Goal: Transaction & Acquisition: Purchase product/service

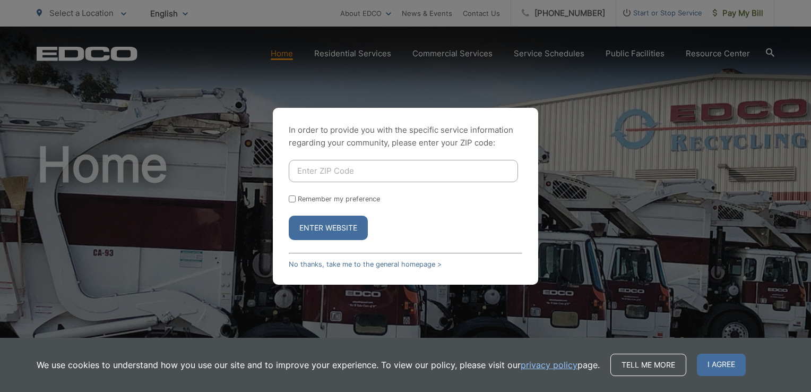
click at [376, 175] on input "Enter ZIP Code" at bounding box center [403, 171] width 229 height 22
type input "90275"
click at [330, 228] on button "Enter Website" at bounding box center [328, 228] width 79 height 24
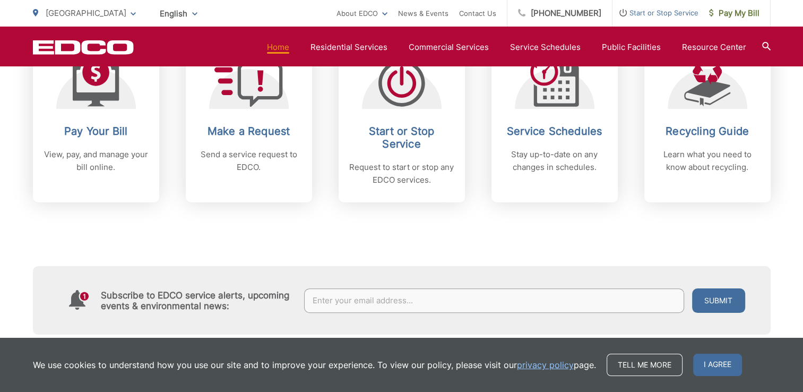
scroll to position [467, 0]
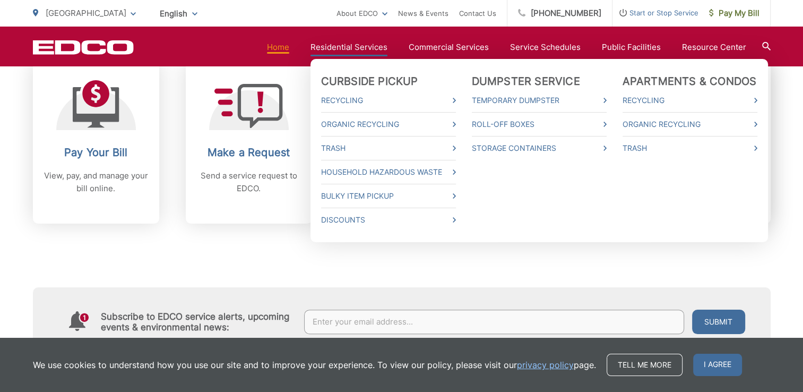
click at [379, 46] on link "Residential Services" at bounding box center [349, 47] width 77 height 13
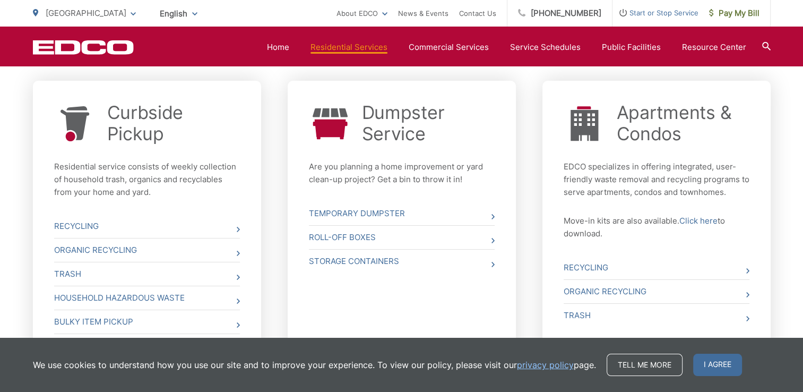
scroll to position [403, 0]
click at [484, 216] on link "Temporary Dumpster" at bounding box center [402, 212] width 186 height 23
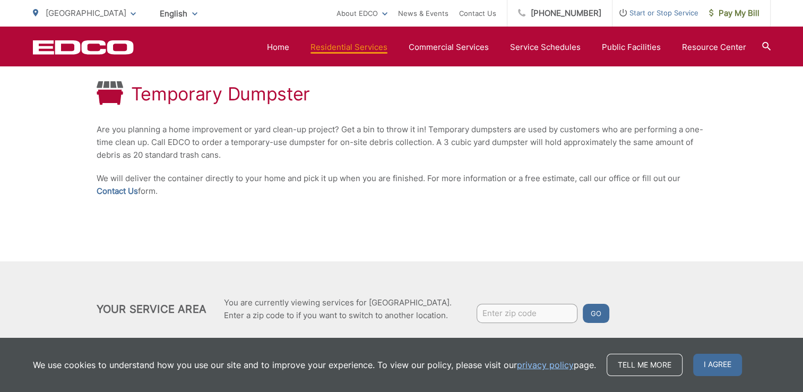
scroll to position [226, 0]
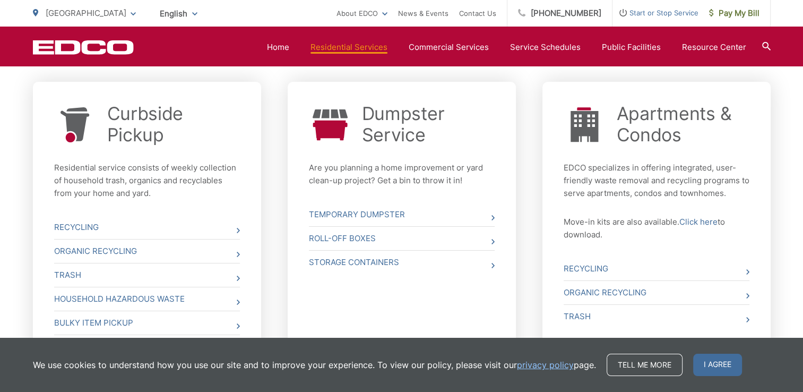
scroll to position [409, 0]
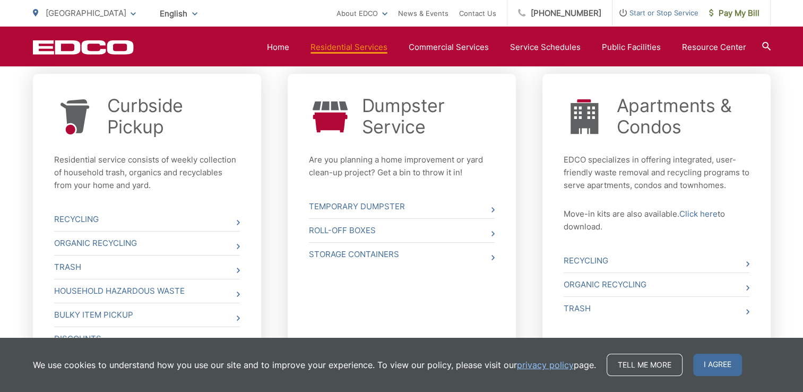
click at [380, 231] on link "Roll-Off Boxes" at bounding box center [402, 230] width 186 height 23
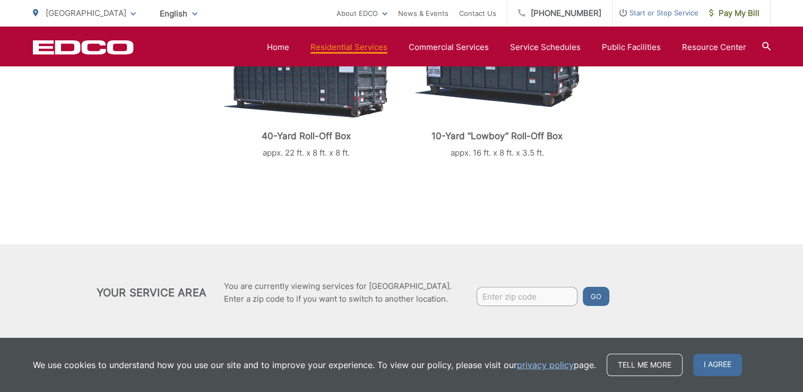
scroll to position [362, 0]
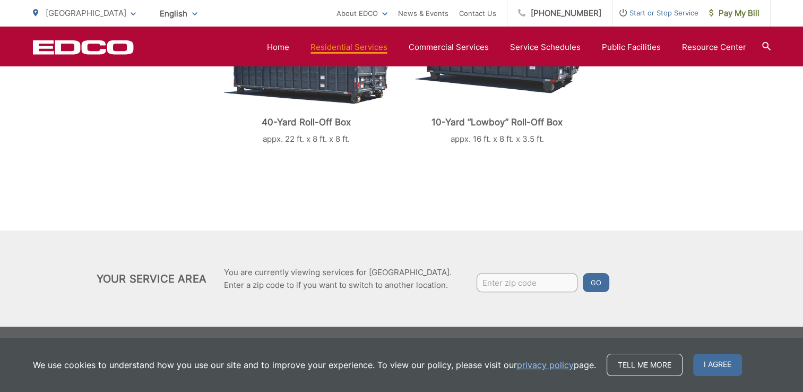
click at [504, 282] on input "Enter zip code" at bounding box center [527, 282] width 101 height 19
type input "90275"
click at [605, 280] on button "Go" at bounding box center [596, 282] width 27 height 19
click at [598, 291] on button "Go" at bounding box center [596, 282] width 27 height 19
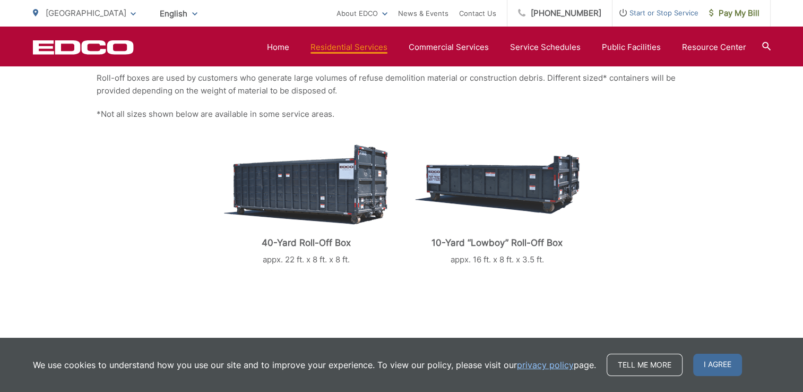
scroll to position [236, 0]
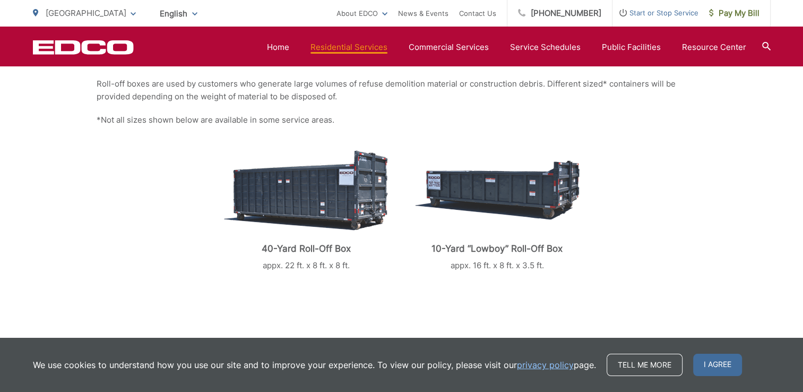
click at [494, 223] on div at bounding box center [497, 190] width 165 height 85
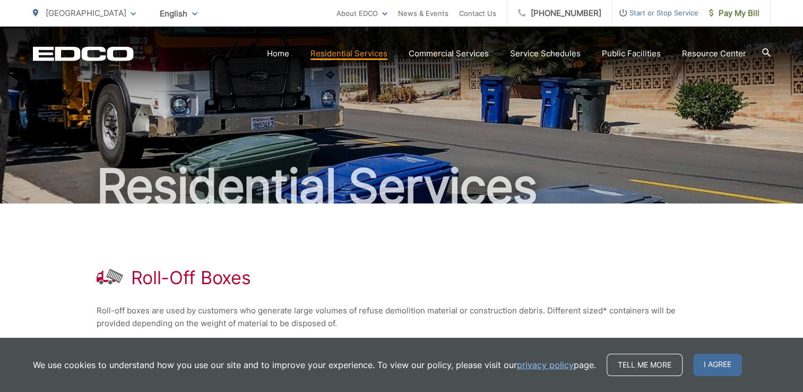
scroll to position [0, 0]
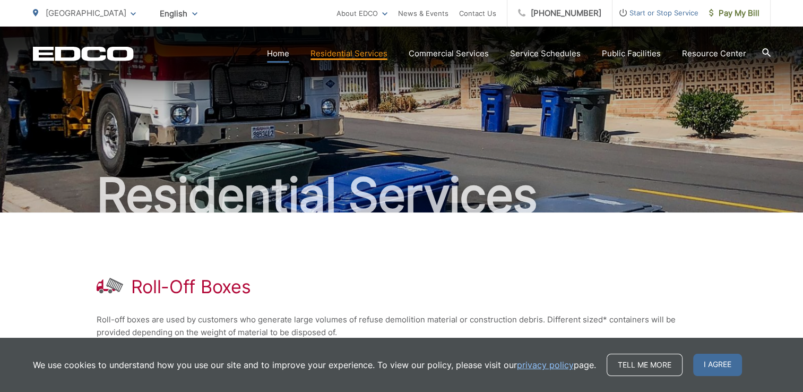
click at [289, 49] on link "Home" at bounding box center [278, 53] width 22 height 13
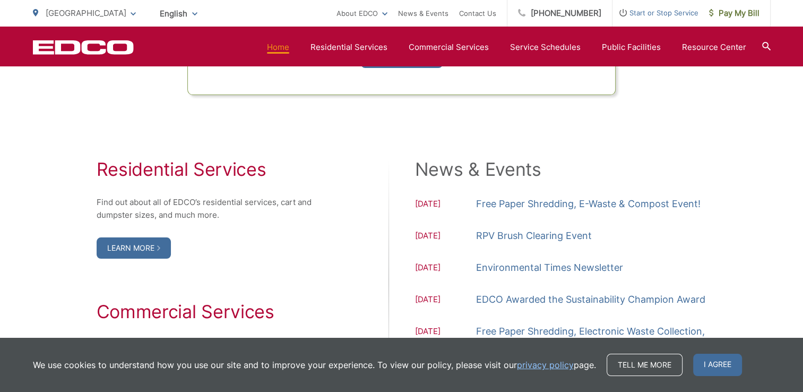
scroll to position [1030, 0]
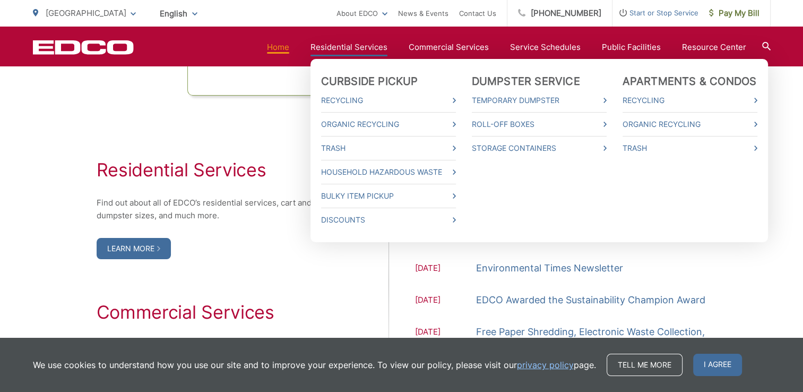
click at [365, 51] on link "Residential Services" at bounding box center [349, 47] width 77 height 13
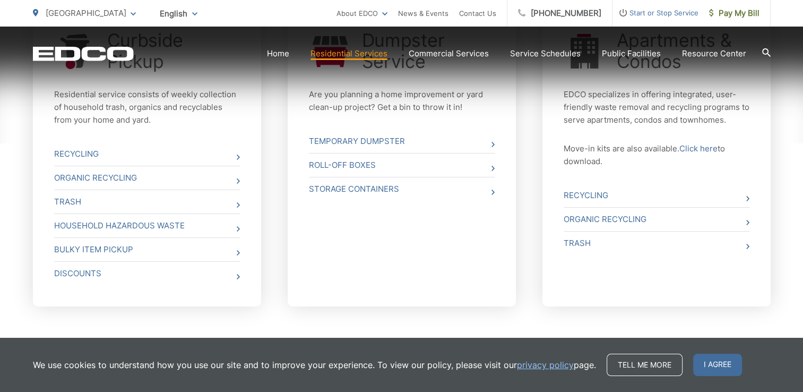
scroll to position [488, 0]
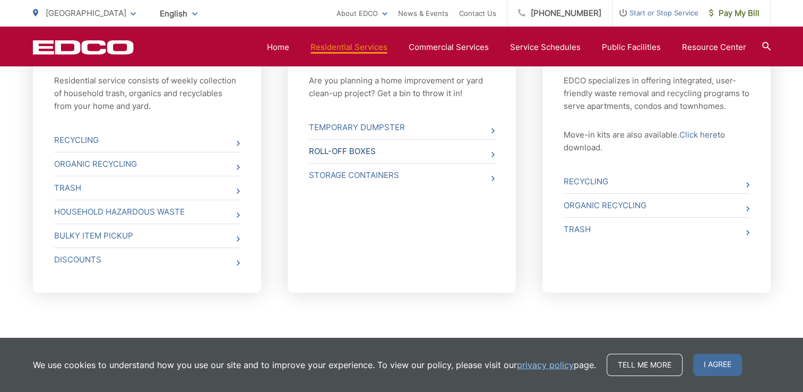
click at [382, 151] on link "Roll-Off Boxes" at bounding box center [402, 151] width 186 height 23
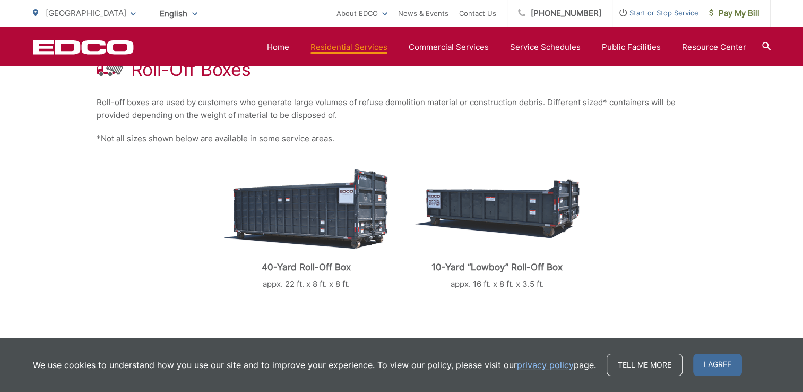
scroll to position [263, 0]
